Goal: Information Seeking & Learning: Learn about a topic

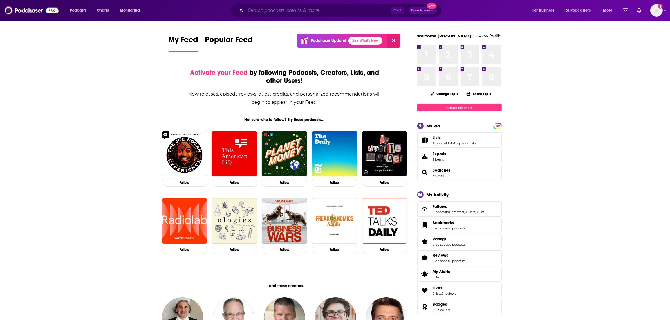
click at [334, 8] on input "Search podcasts, credits, & more..." at bounding box center [318, 10] width 145 height 9
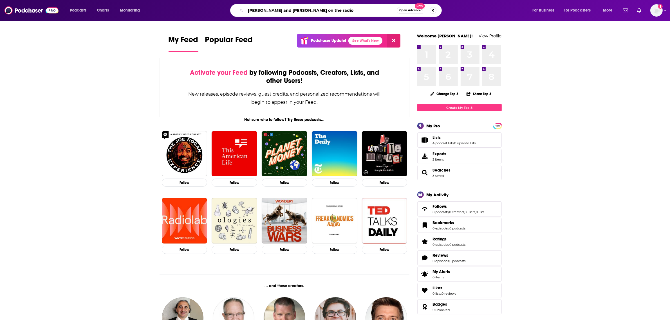
type input "[PERSON_NAME] and [PERSON_NAME] on the radio"
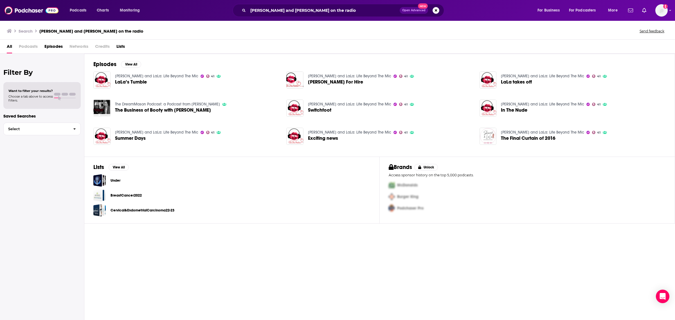
click at [138, 132] on link "[PERSON_NAME] and LaLa: Life Beyond The Mic" at bounding box center [156, 132] width 83 height 5
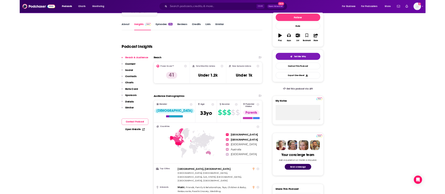
scroll to position [90, 0]
